Goal: Information Seeking & Learning: Learn about a topic

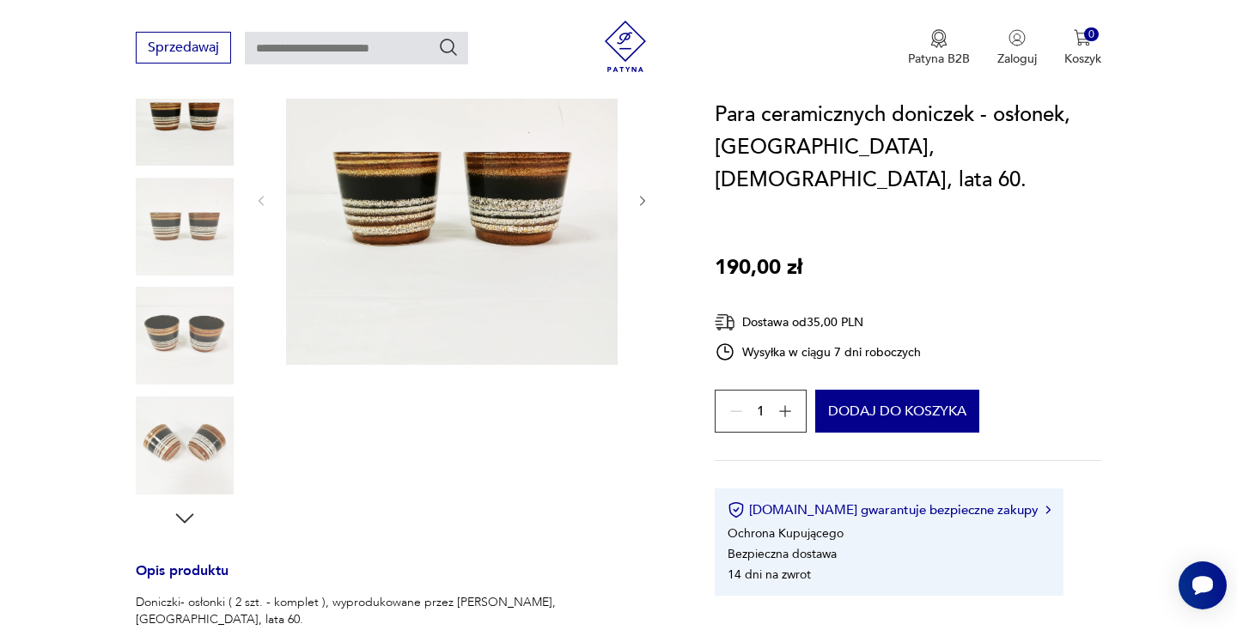
scroll to position [251, 0]
click at [204, 453] on img at bounding box center [185, 445] width 98 height 98
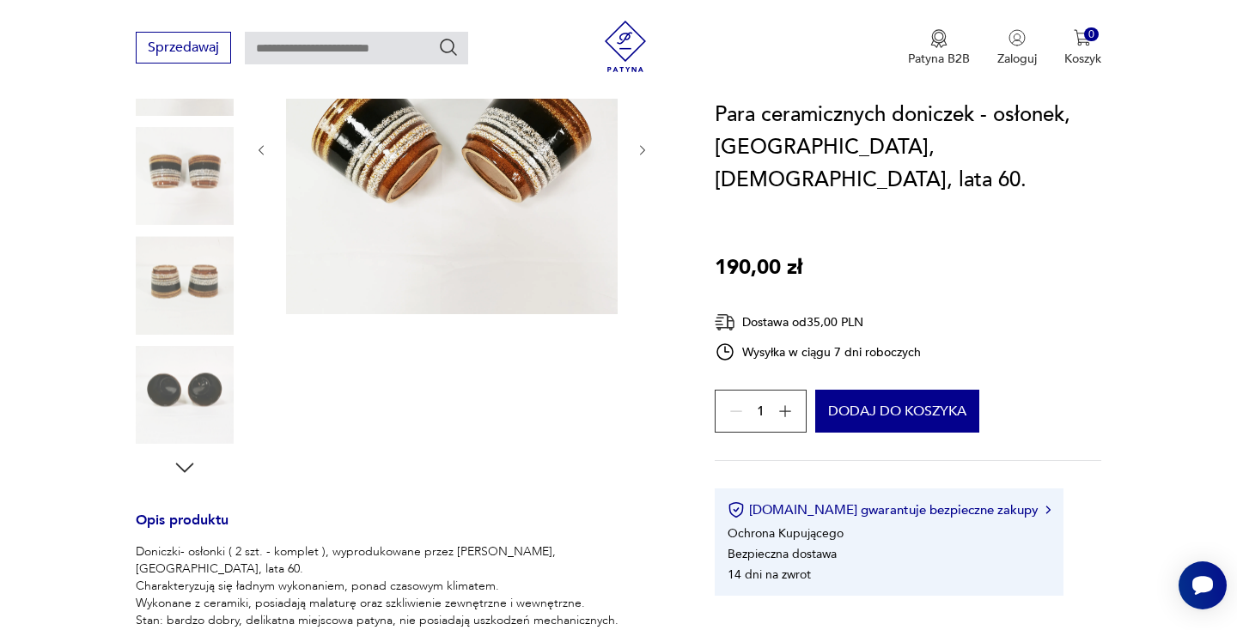
scroll to position [303, 0]
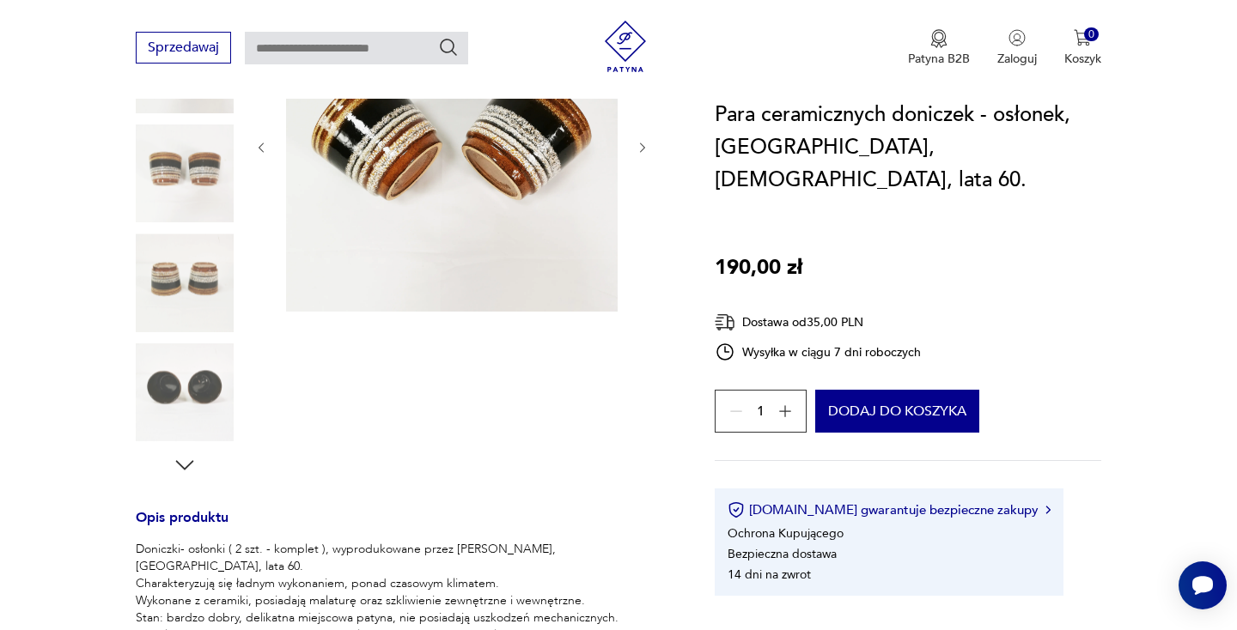
click at [183, 459] on icon "button" at bounding box center [185, 466] width 26 height 26
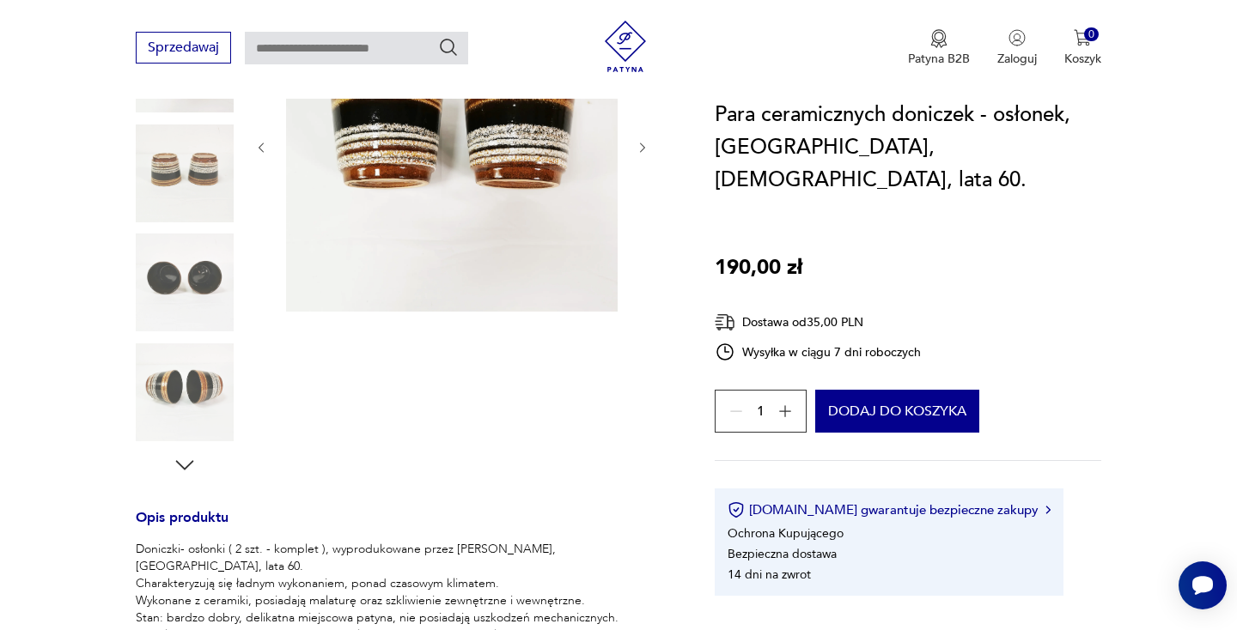
click at [188, 300] on img at bounding box center [185, 283] width 98 height 98
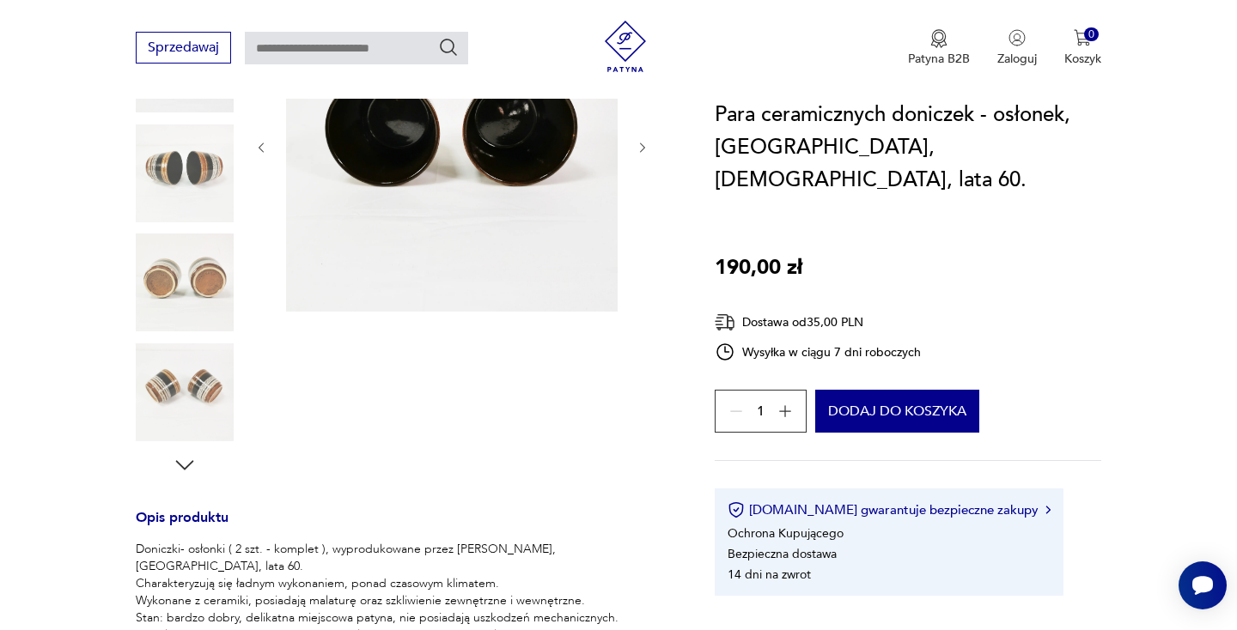
click at [185, 338] on div at bounding box center [185, 229] width 98 height 429
click at [186, 381] on img at bounding box center [185, 393] width 98 height 98
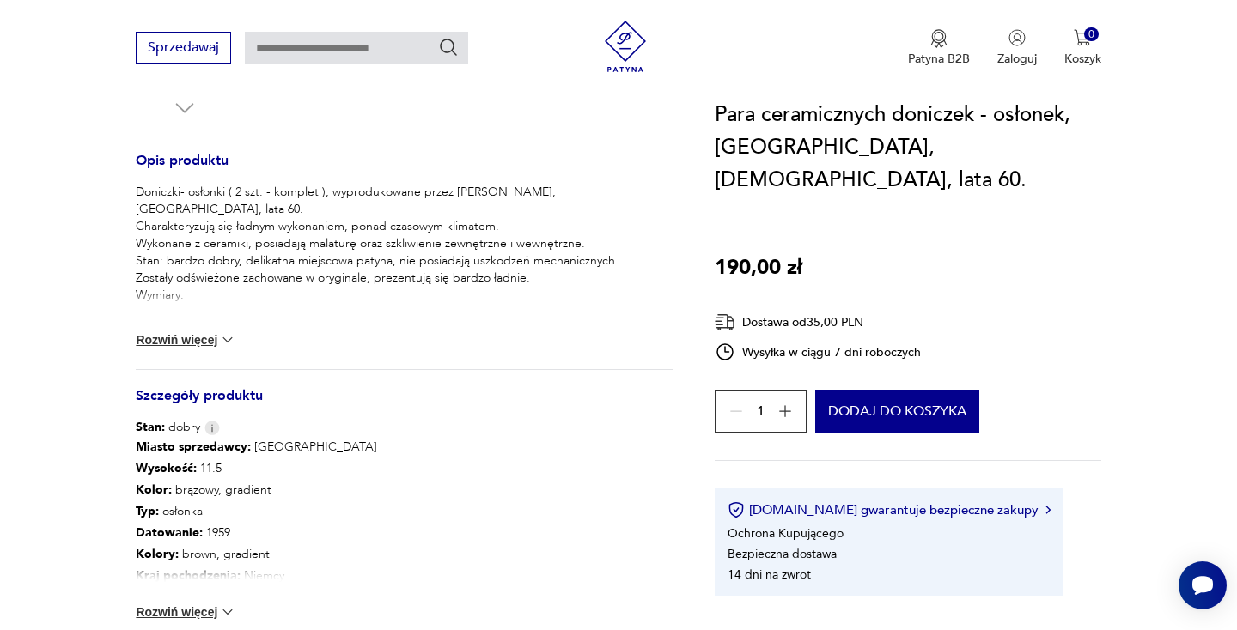
scroll to position [661, 0]
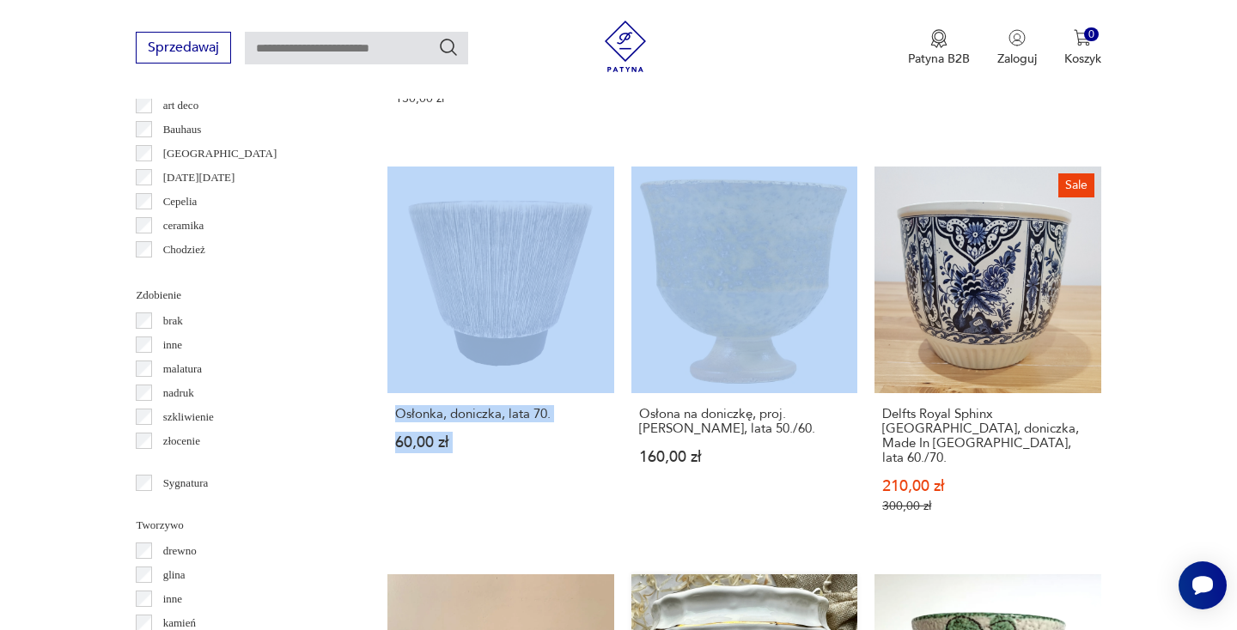
scroll to position [1757, 0]
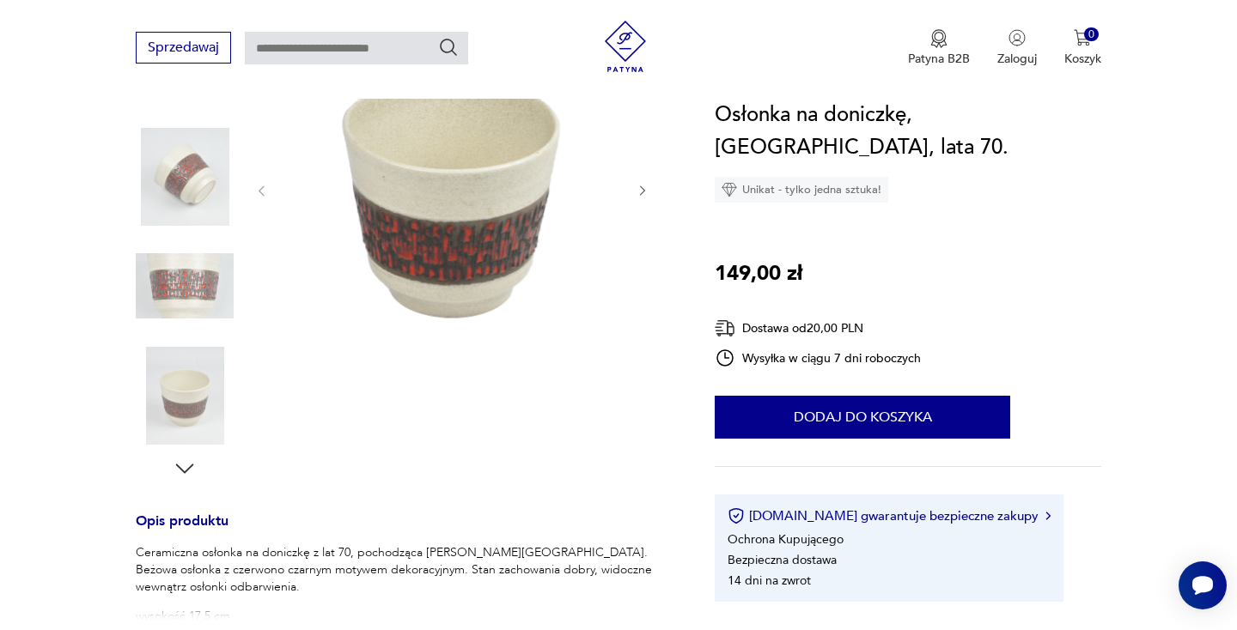
scroll to position [301, 0]
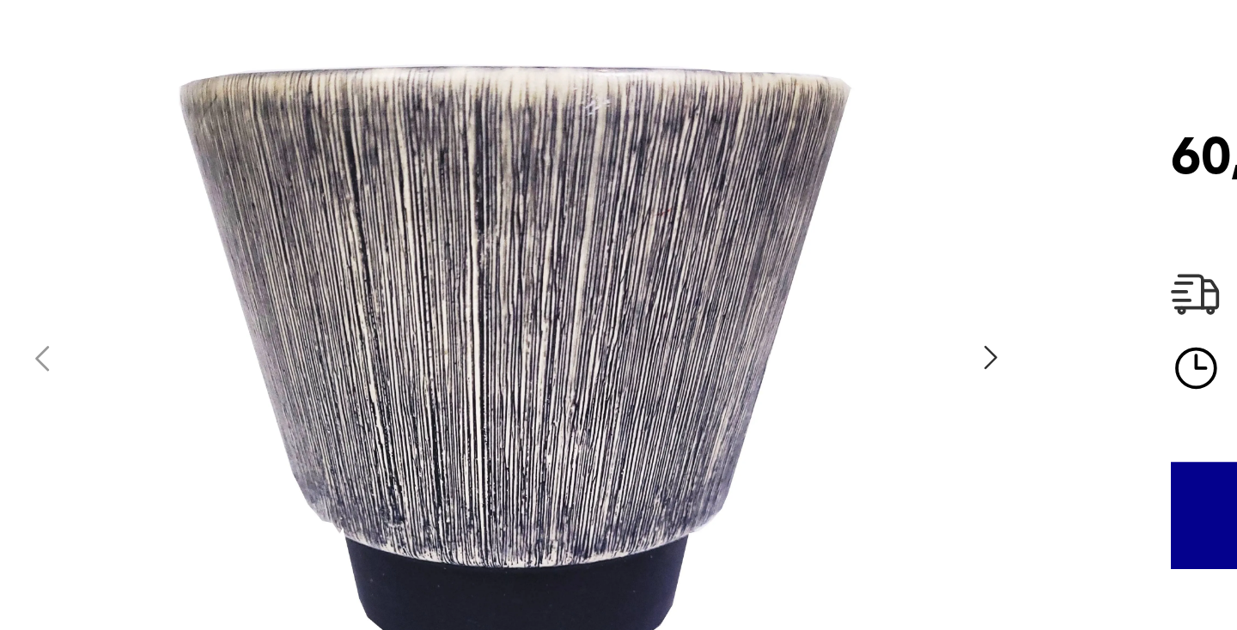
scroll to position [276, 0]
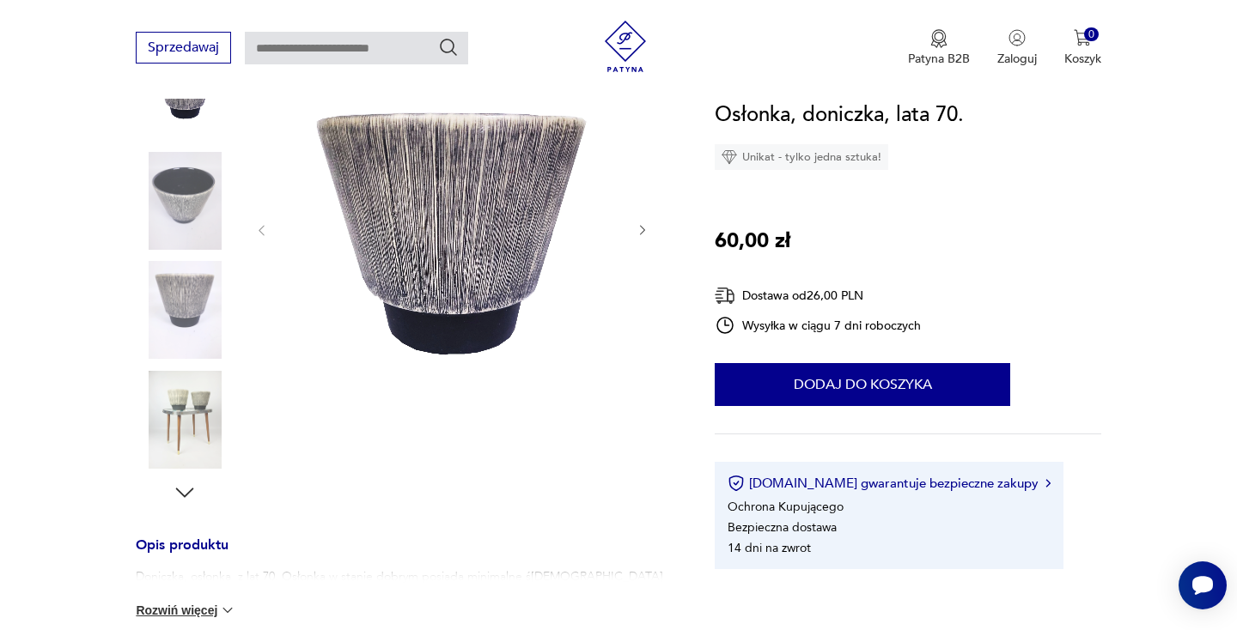
click at [166, 410] on img at bounding box center [185, 420] width 98 height 98
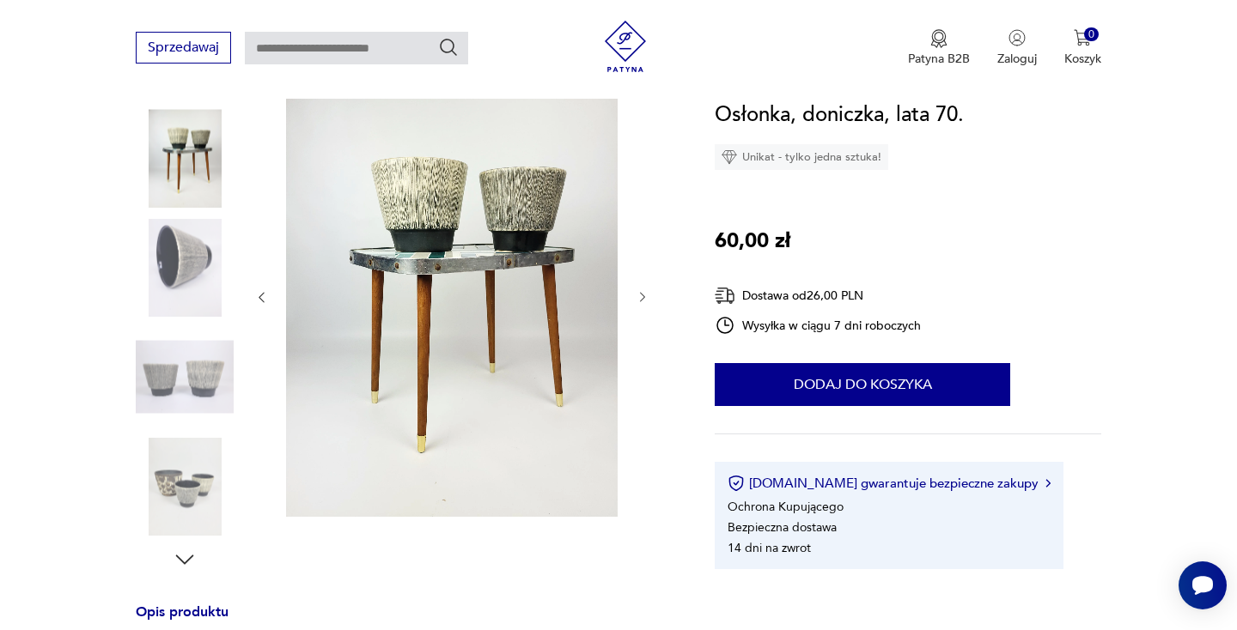
scroll to position [208, 0]
click at [198, 372] on img at bounding box center [185, 378] width 98 height 98
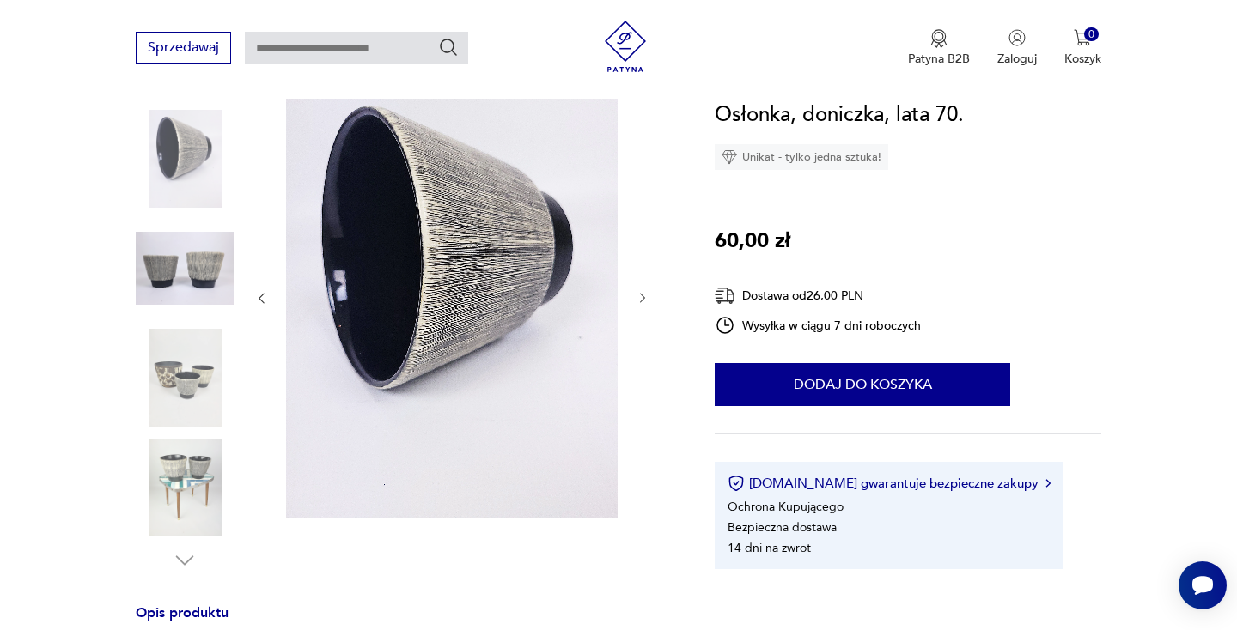
click at [196, 460] on img at bounding box center [185, 488] width 98 height 98
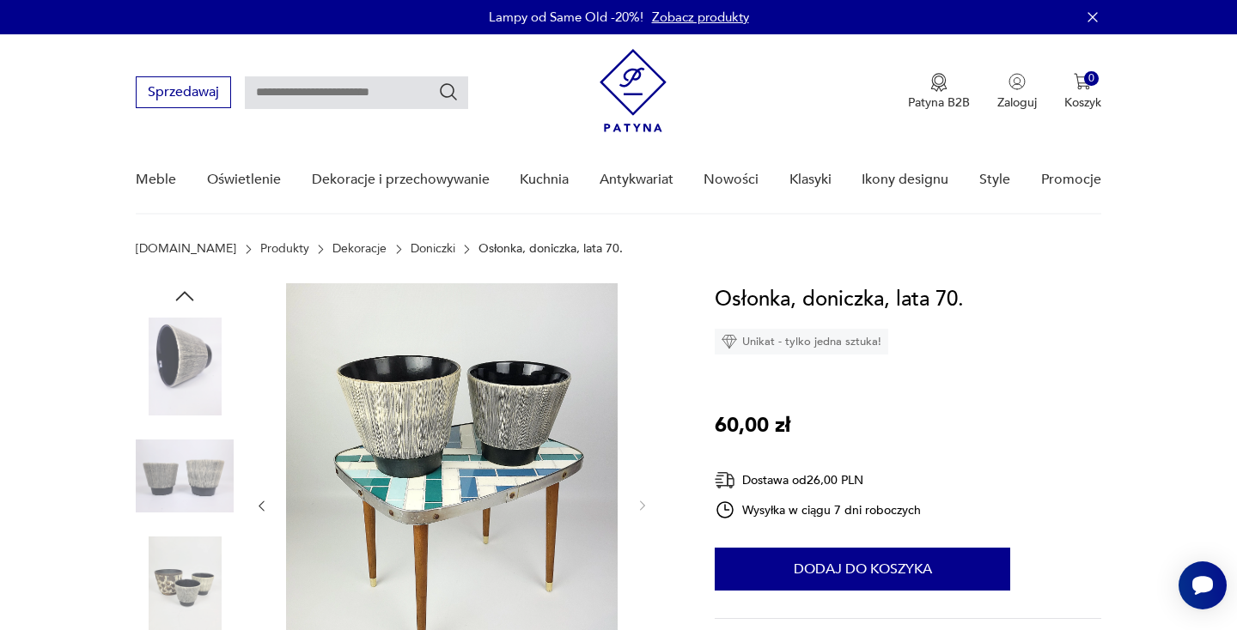
scroll to position [0, 0]
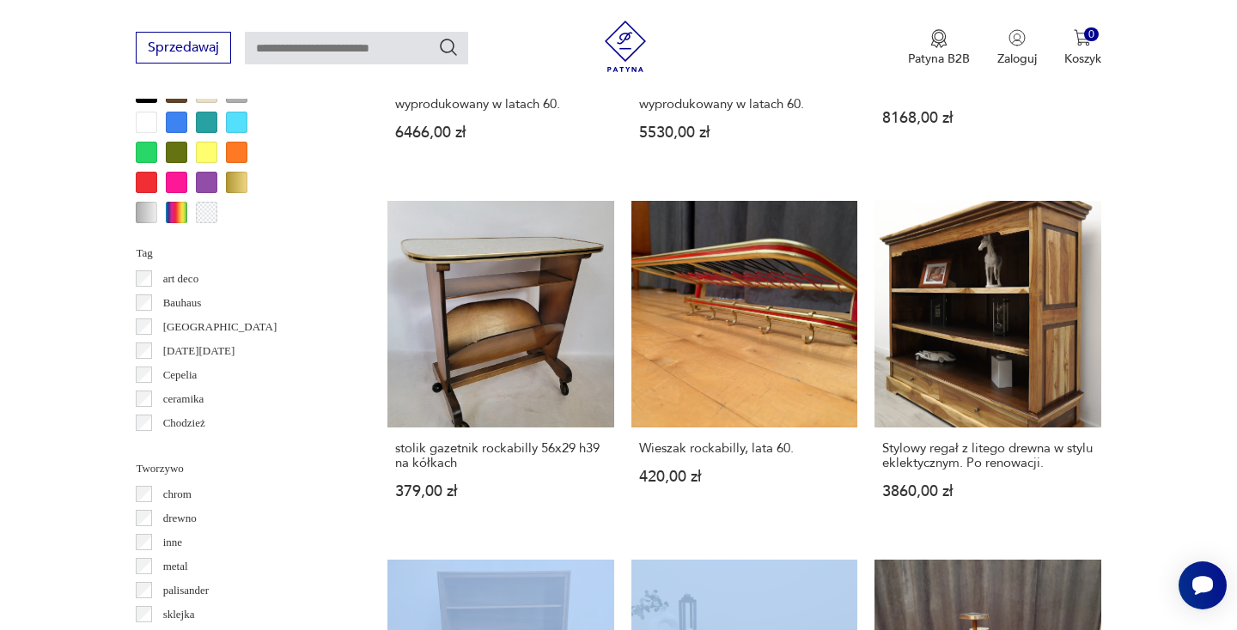
scroll to position [1730, 0]
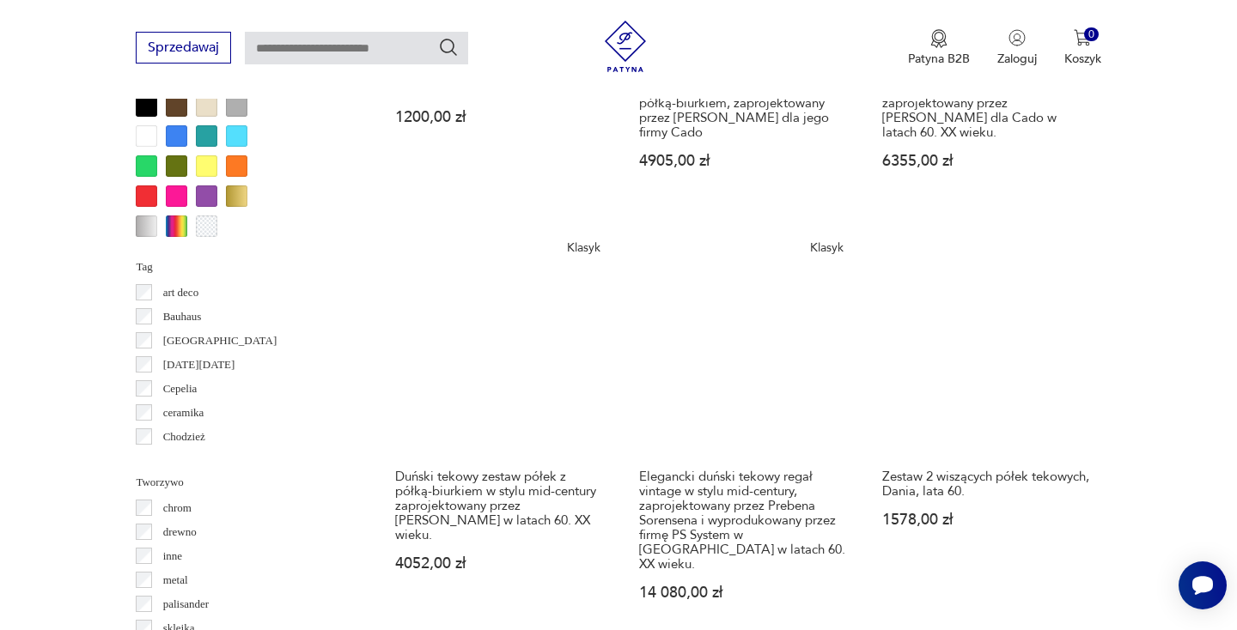
scroll to position [1745, 0]
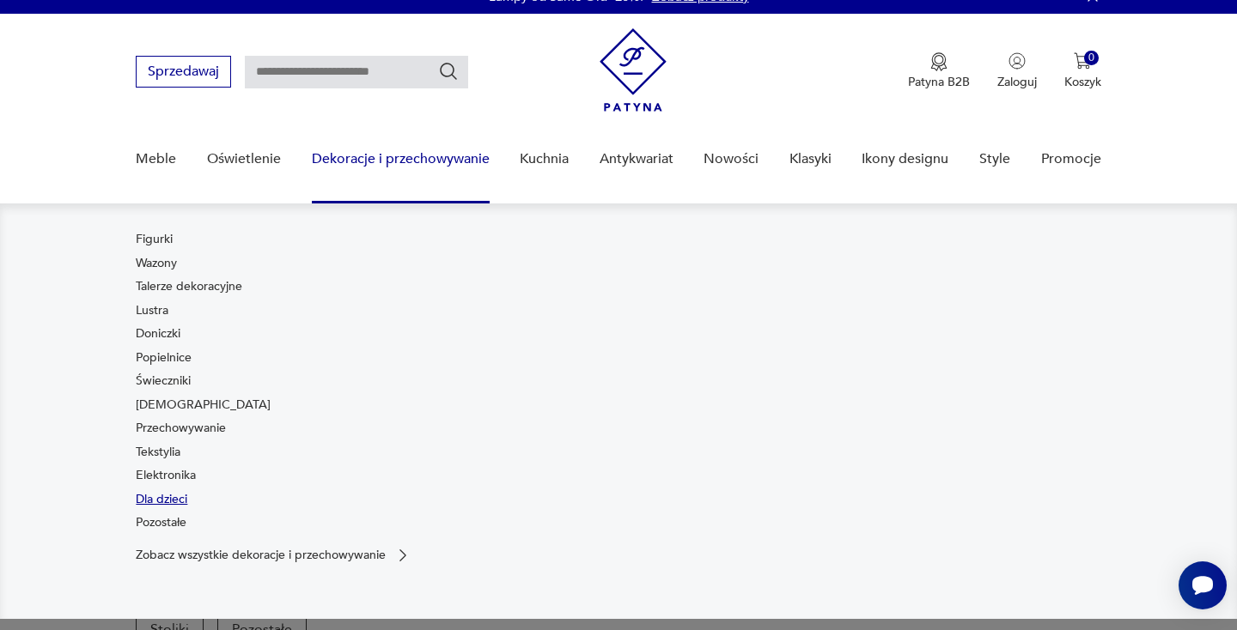
scroll to position [21, 0]
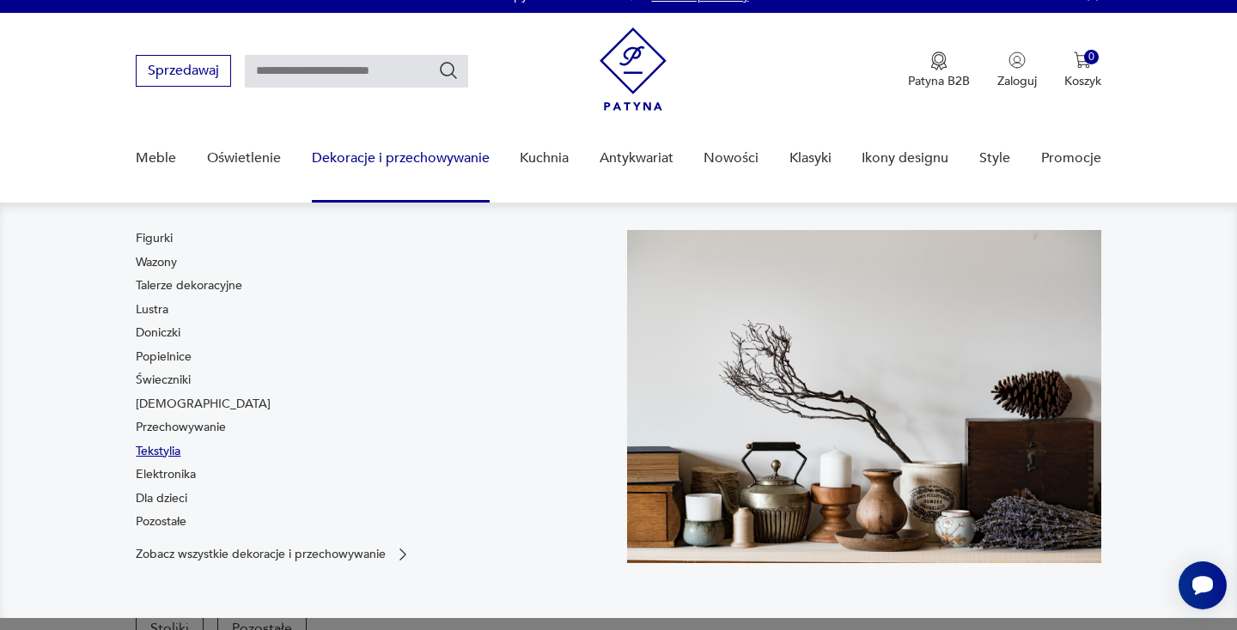
click at [165, 448] on link "Tekstylia" at bounding box center [158, 451] width 45 height 17
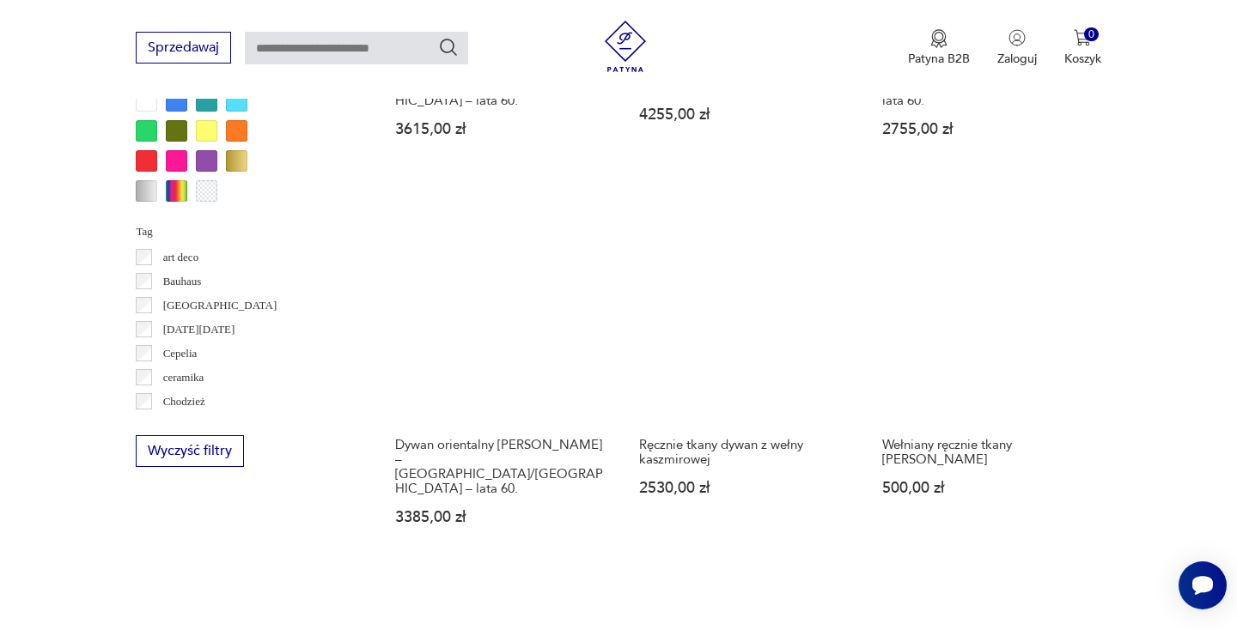
scroll to position [1723, 0]
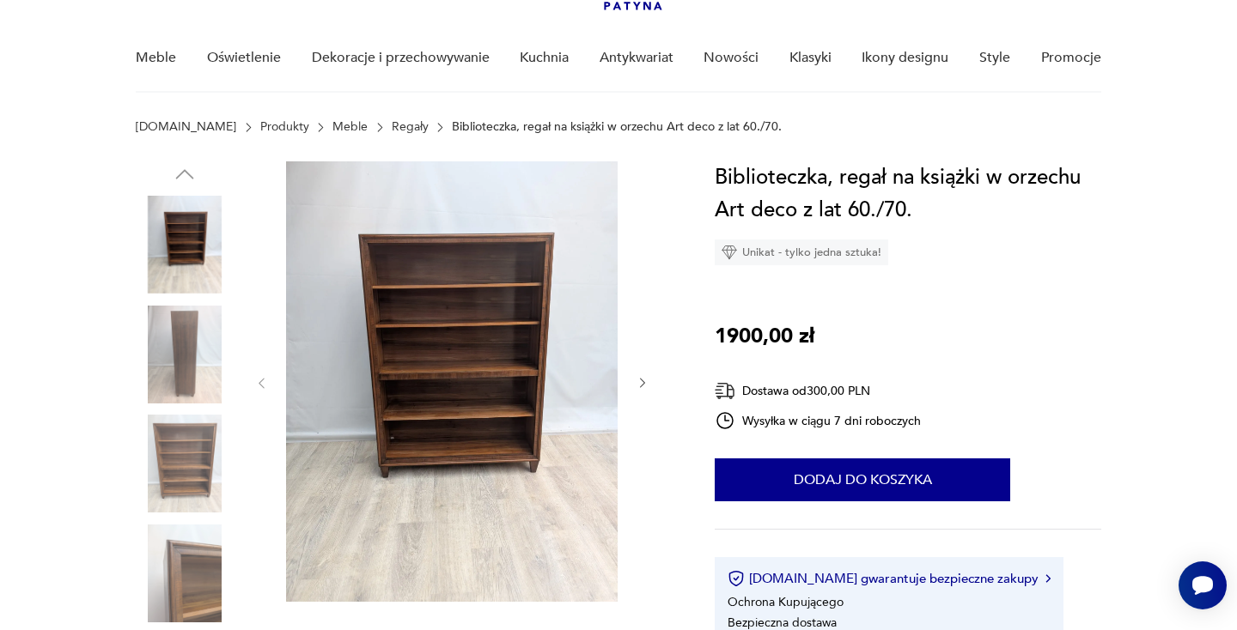
click at [181, 367] on img at bounding box center [185, 355] width 98 height 98
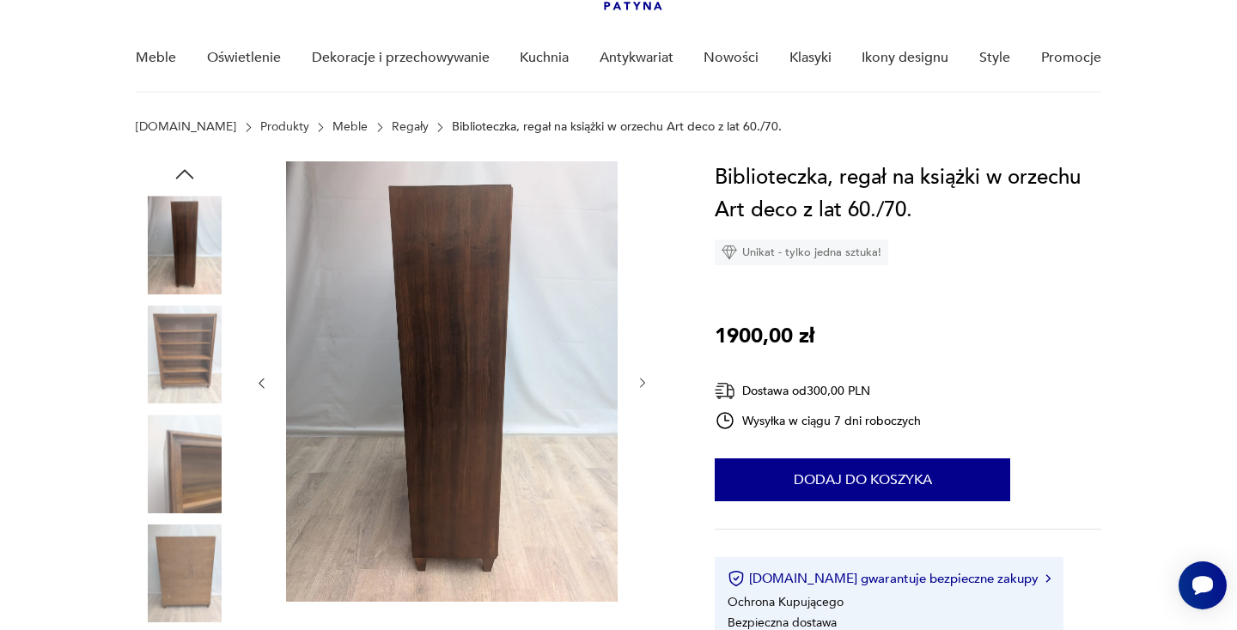
click at [192, 456] on img at bounding box center [185, 464] width 98 height 98
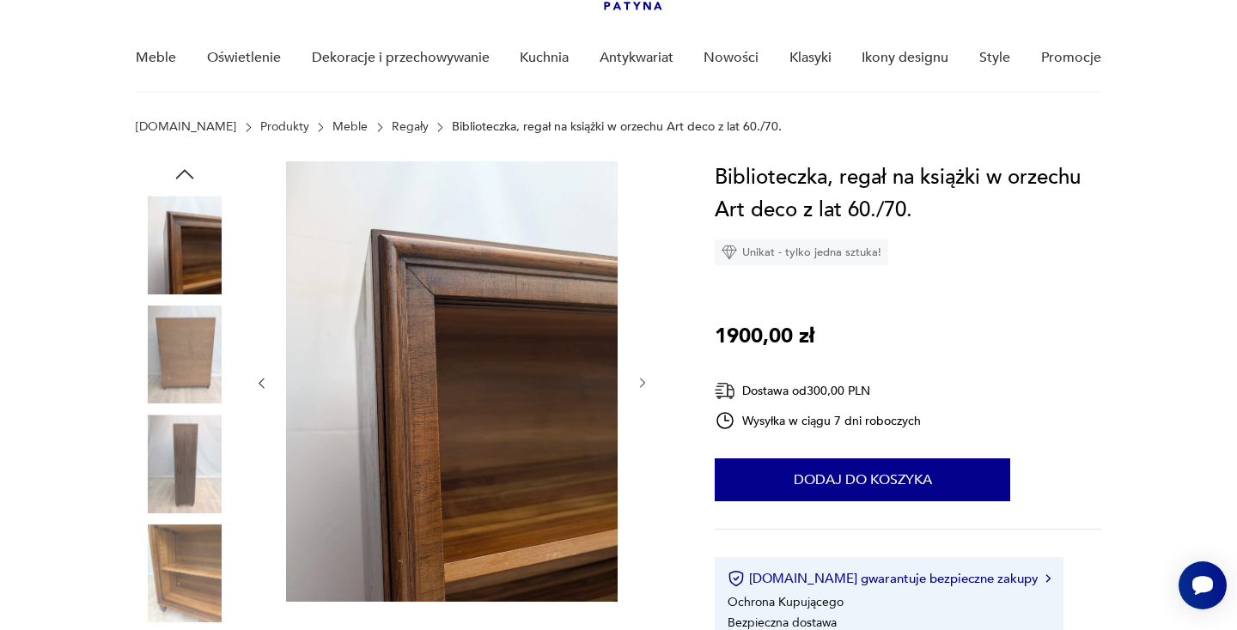
click at [193, 582] on img at bounding box center [185, 574] width 98 height 98
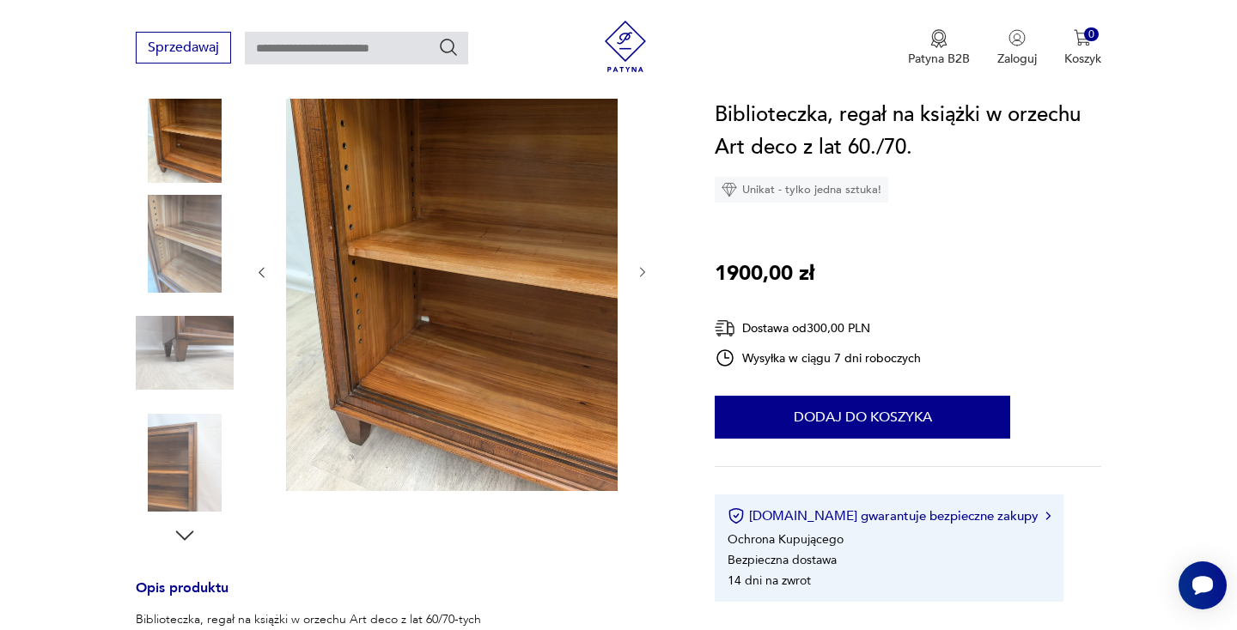
scroll to position [235, 0]
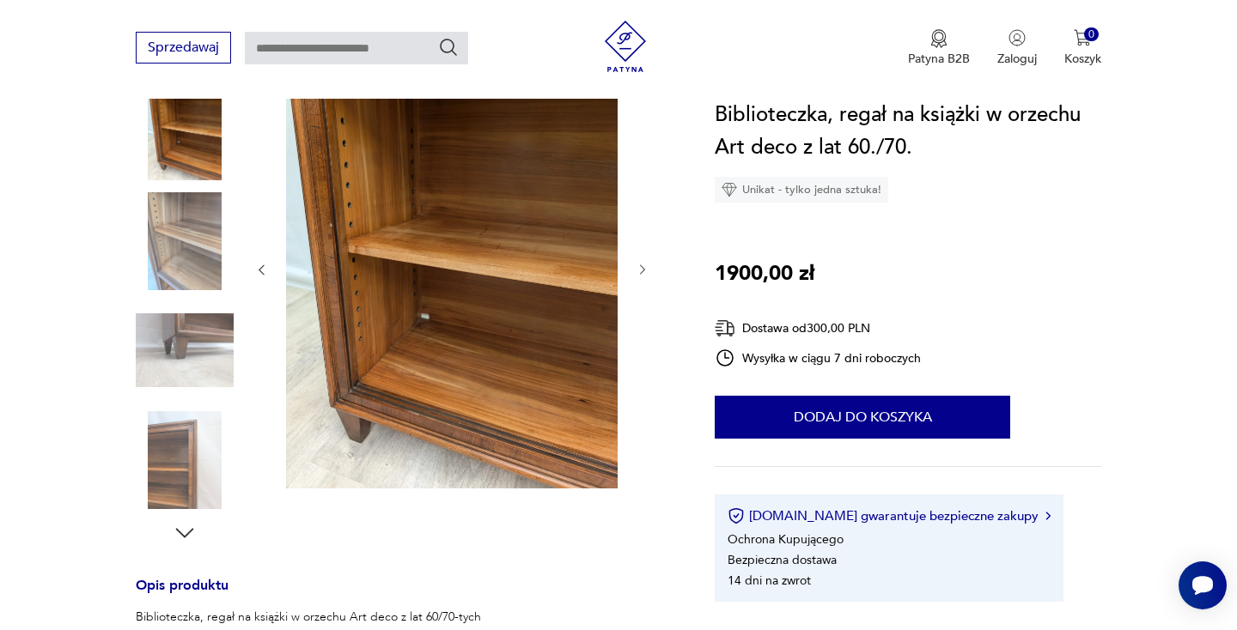
click at [186, 535] on icon "button" at bounding box center [185, 532] width 18 height 9
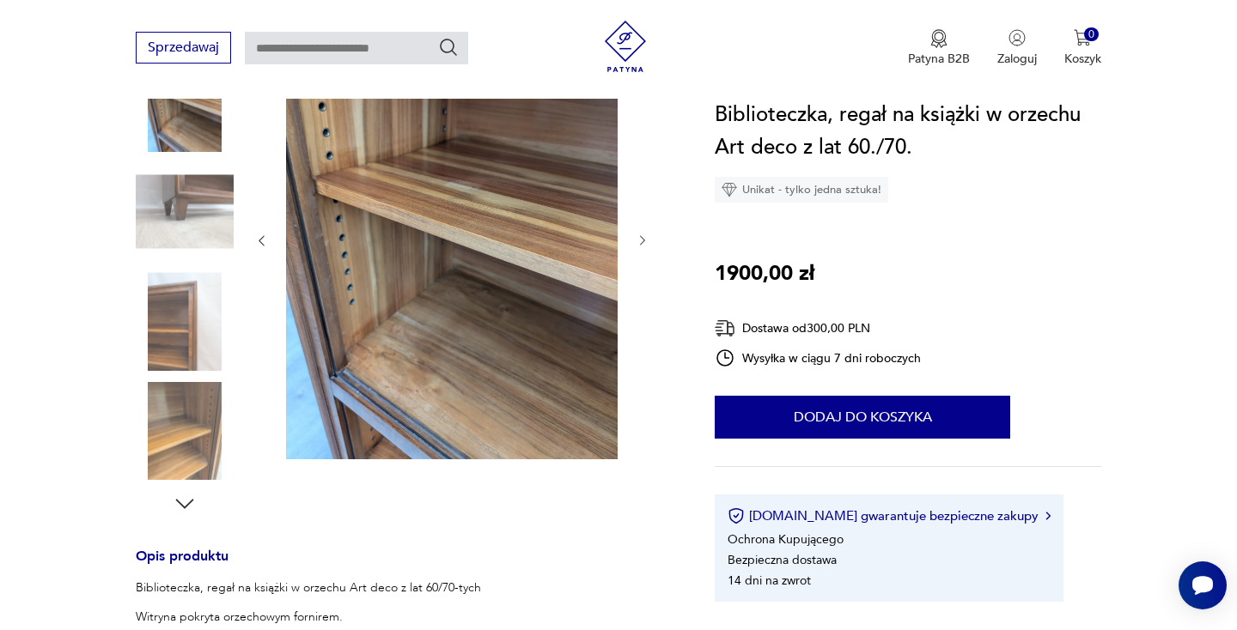
scroll to position [263, 0]
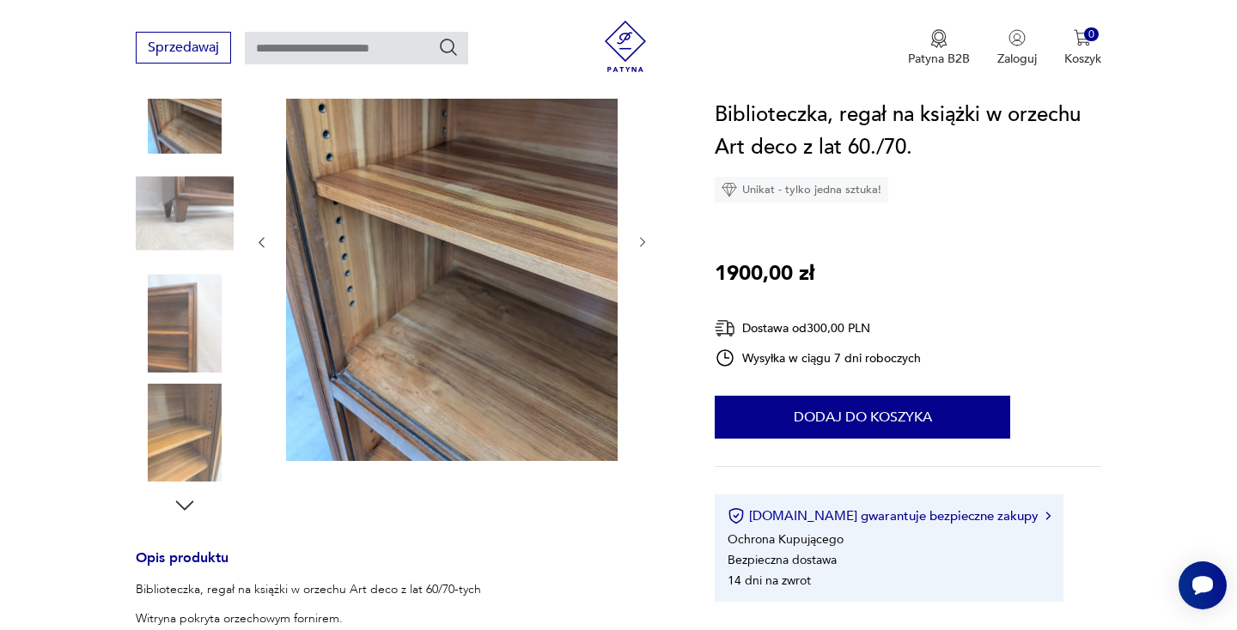
click at [186, 441] on img at bounding box center [185, 433] width 98 height 98
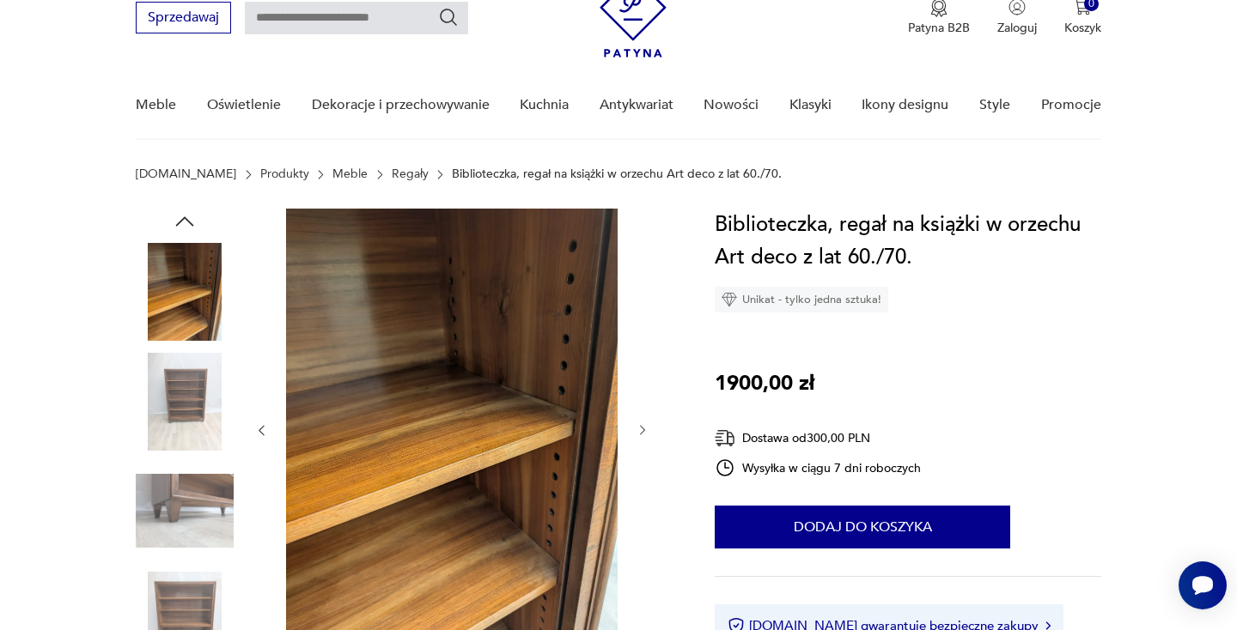
scroll to position [0, 0]
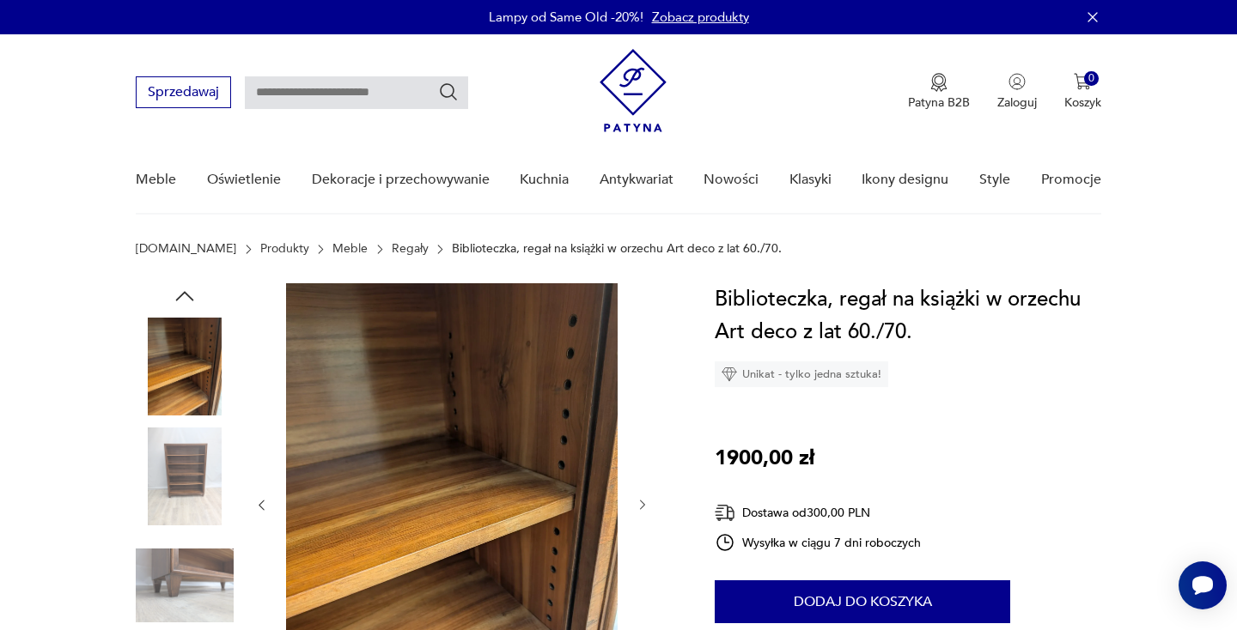
click at [188, 402] on img at bounding box center [185, 367] width 98 height 98
click at [197, 477] on img at bounding box center [185, 477] width 98 height 98
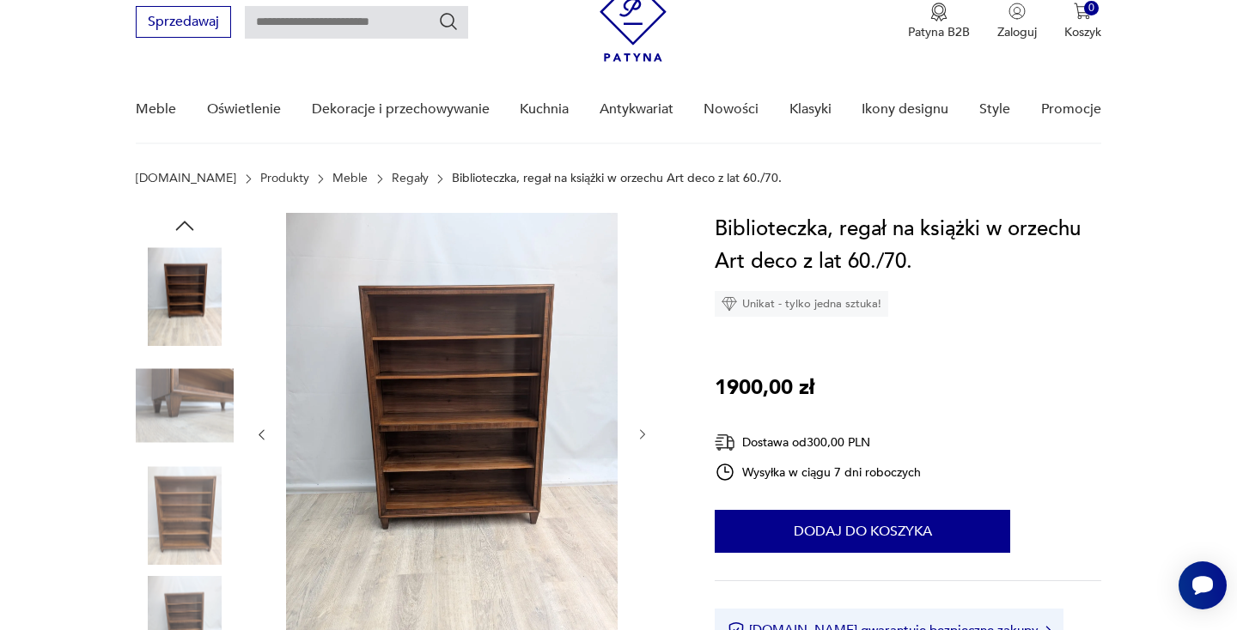
scroll to position [82, 0]
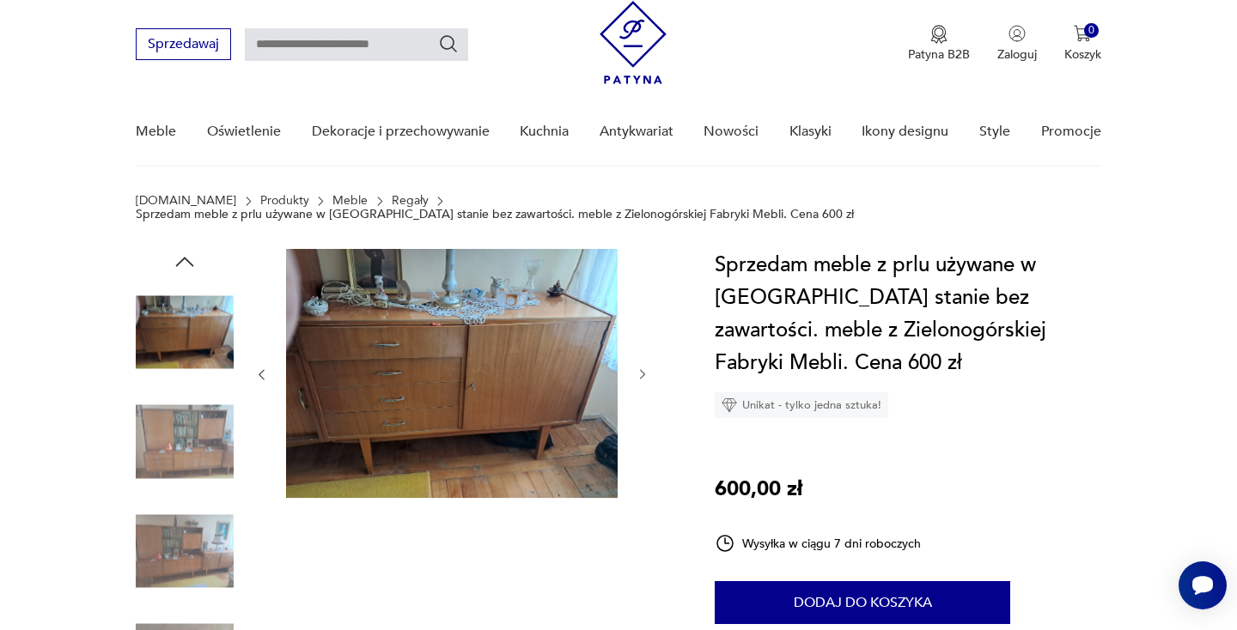
click at [185, 537] on img at bounding box center [185, 551] width 98 height 98
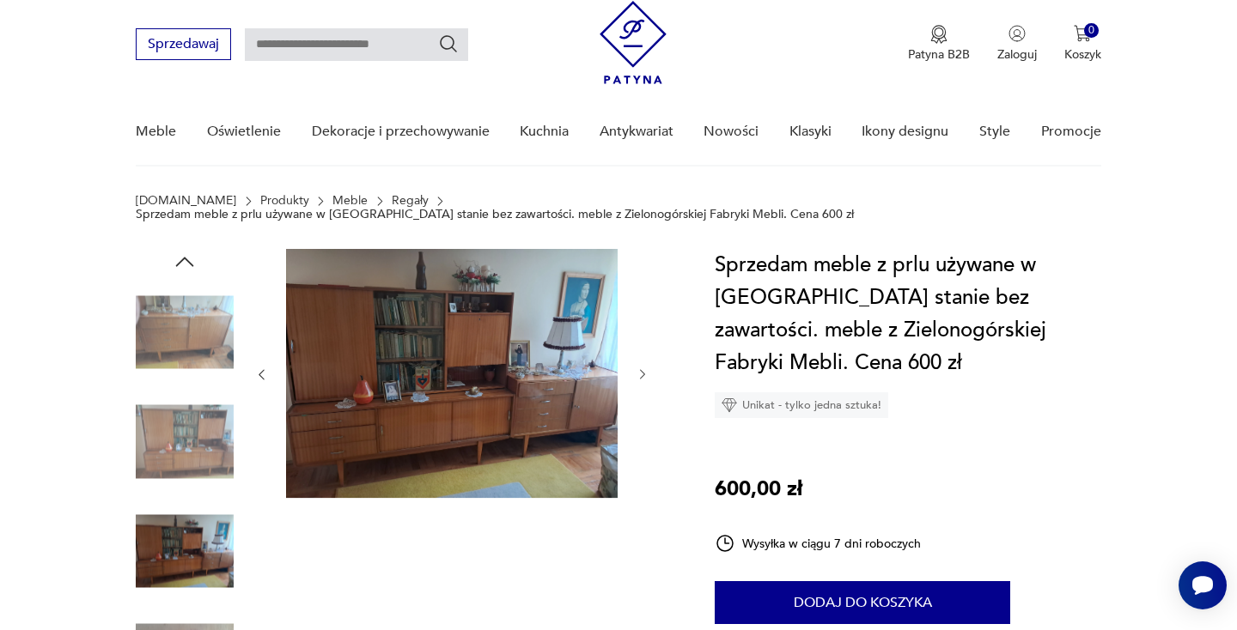
scroll to position [81, 0]
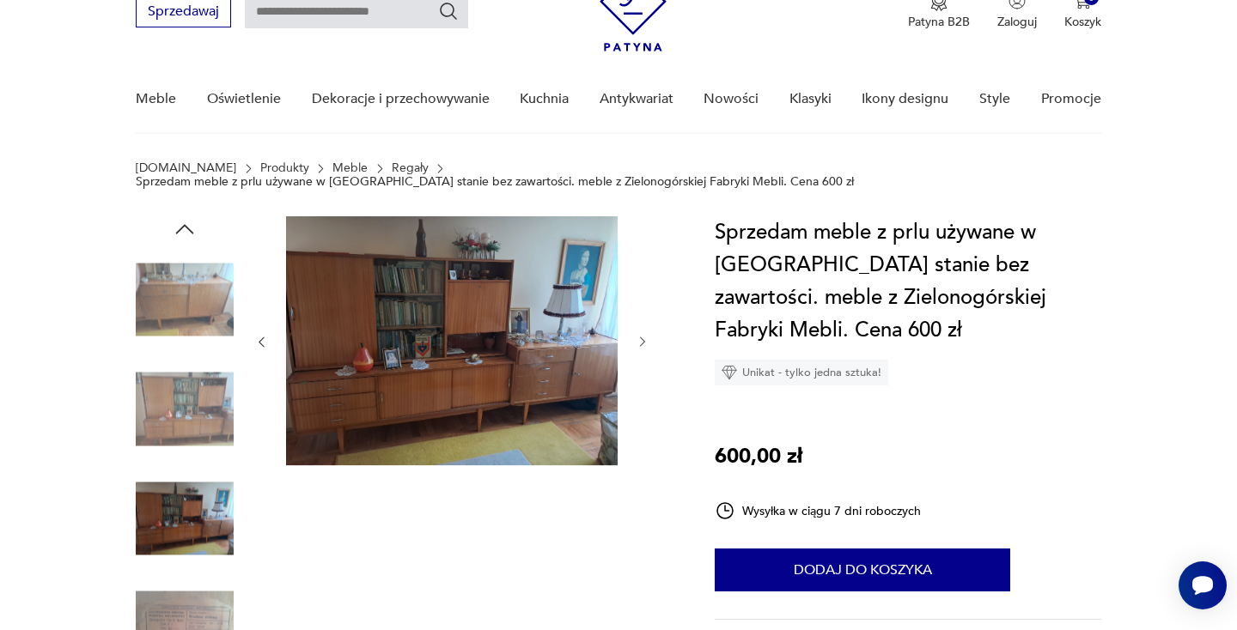
click at [183, 594] on img at bounding box center [185, 629] width 98 height 98
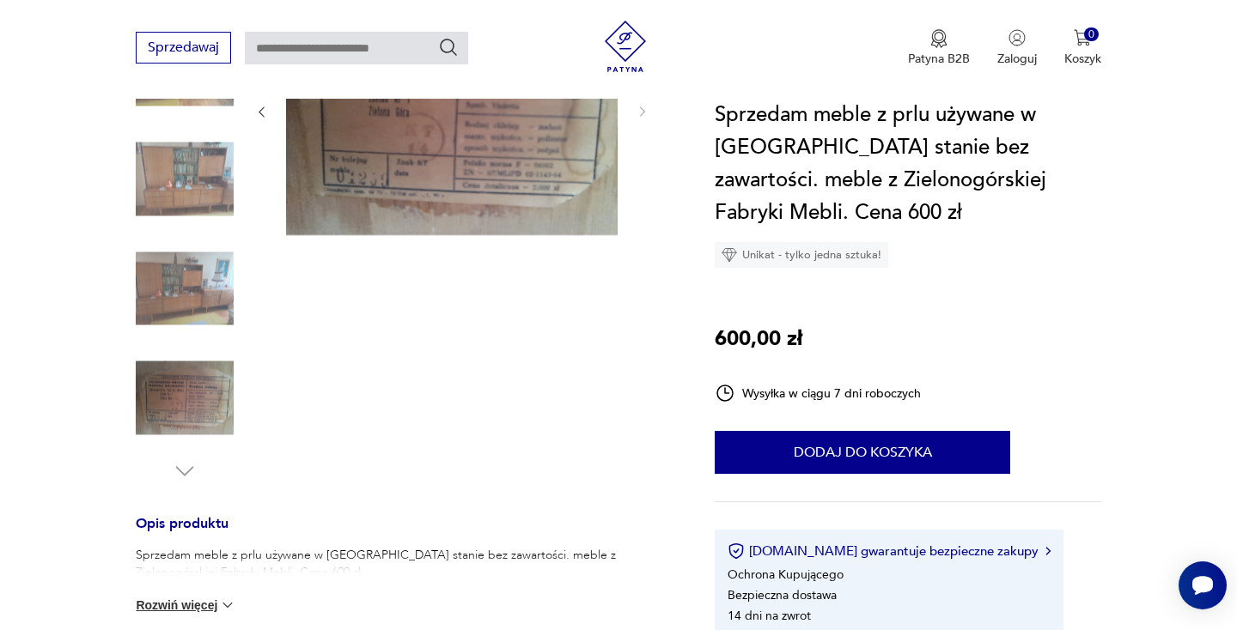
scroll to position [325, 0]
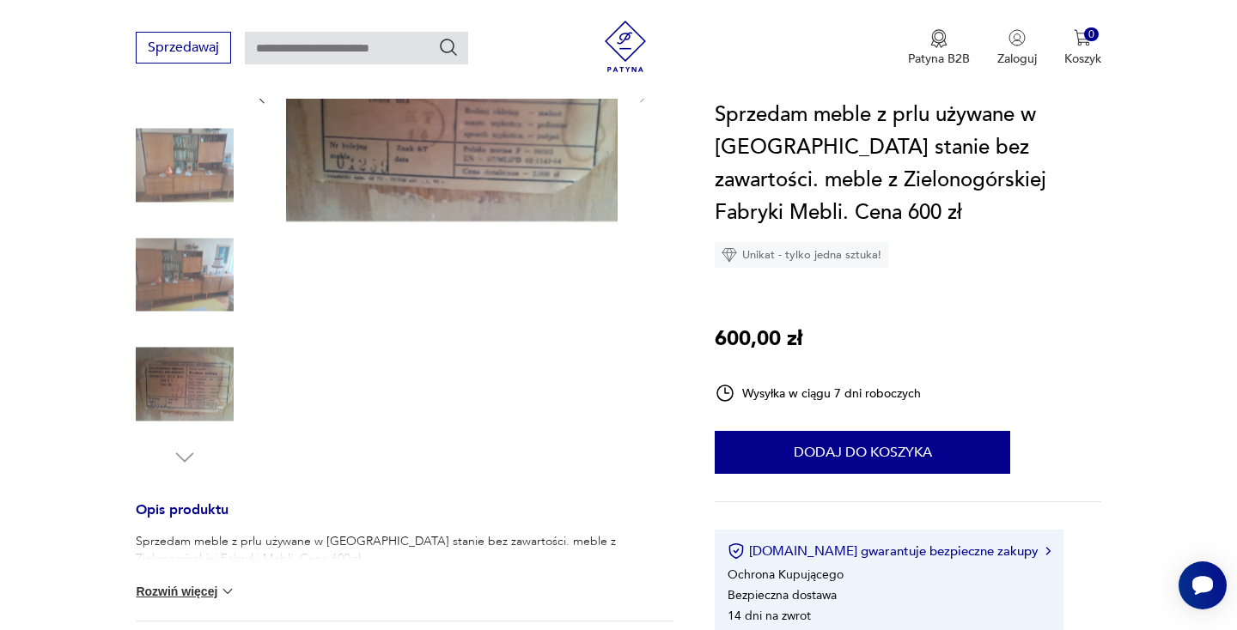
click at [180, 445] on icon "button" at bounding box center [185, 458] width 26 height 26
click at [185, 445] on icon "button" at bounding box center [185, 458] width 26 height 26
